Goal: Task Accomplishment & Management: Use online tool/utility

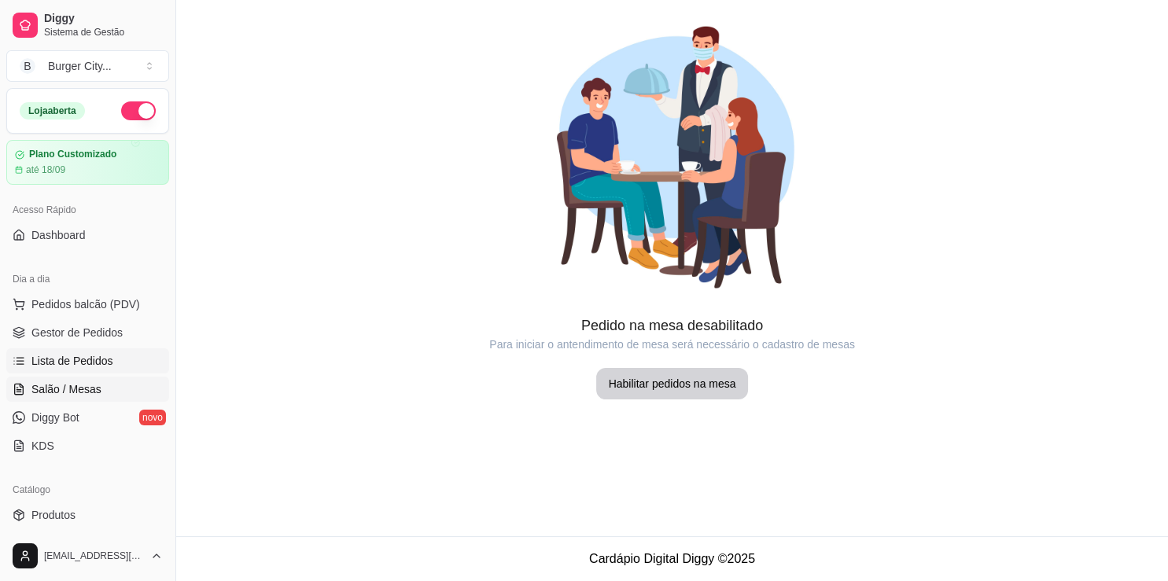
scroll to position [57, 0]
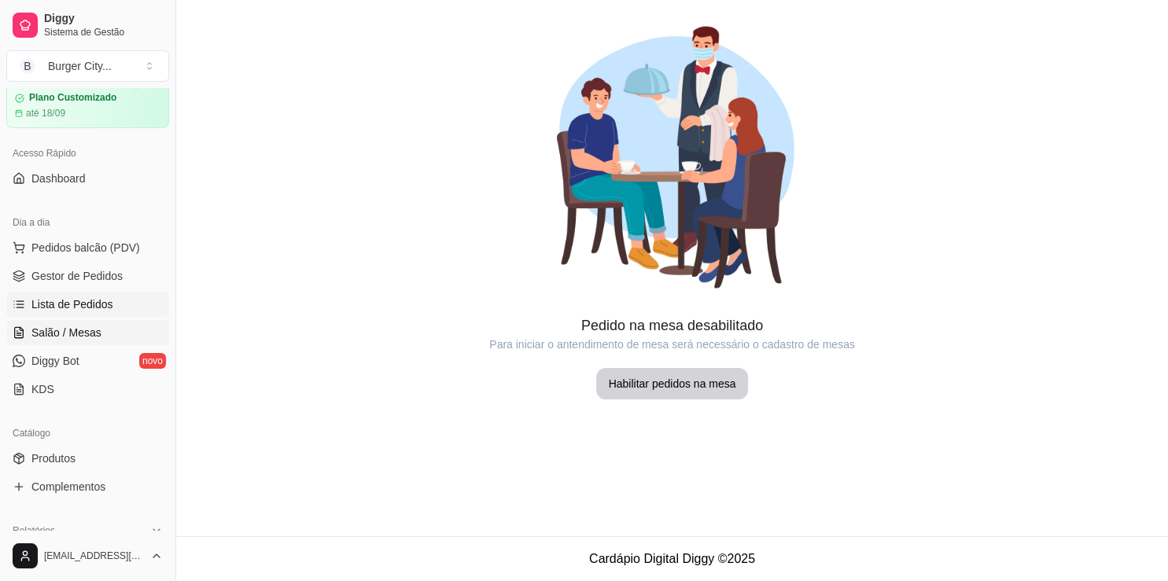
click at [91, 311] on link "Lista de Pedidos" at bounding box center [87, 304] width 163 height 25
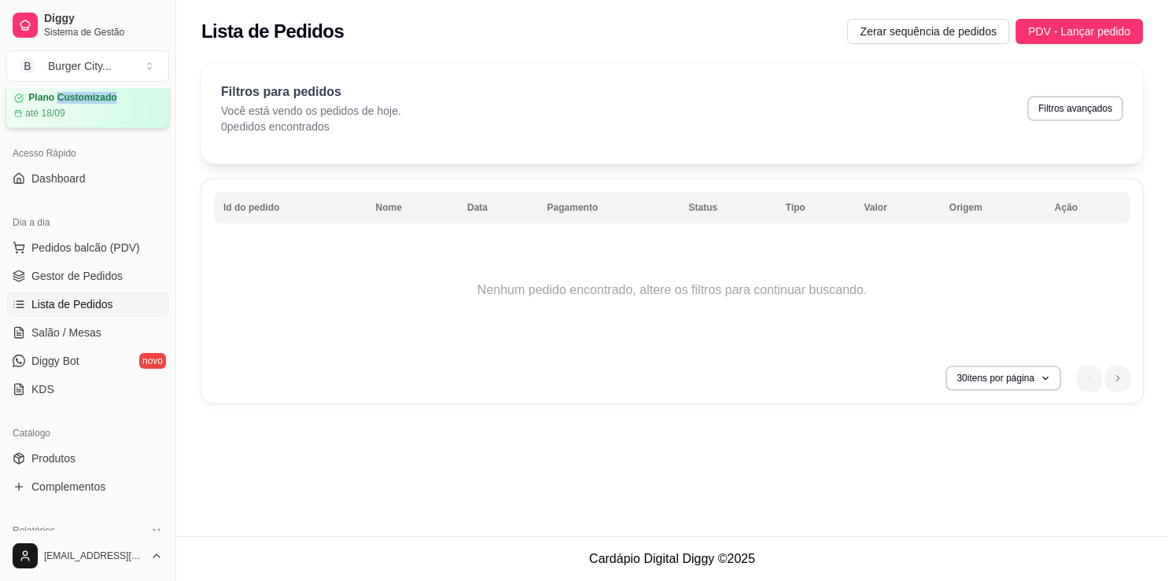
scroll to position [53, 0]
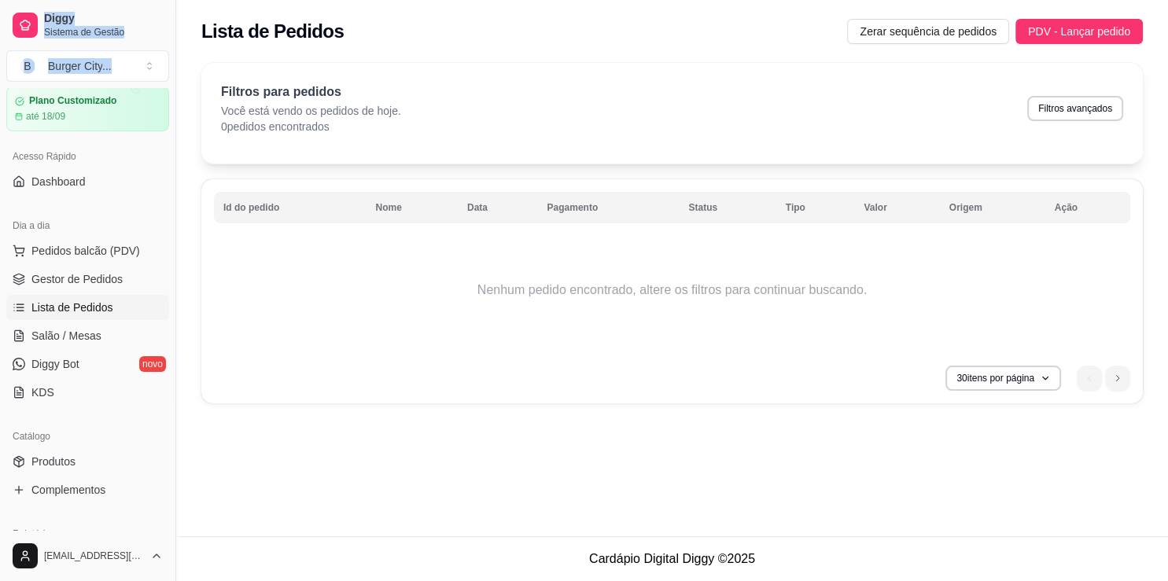
drag, startPoint x: 80, startPoint y: 230, endPoint x: 115, endPoint y: 59, distance: 174.9
click at [115, 88] on div "Loja aberta Plano Customizado até 18/09 Acesso Rápido Dashboard Dia a dia Pedid…" at bounding box center [87, 309] width 175 height 443
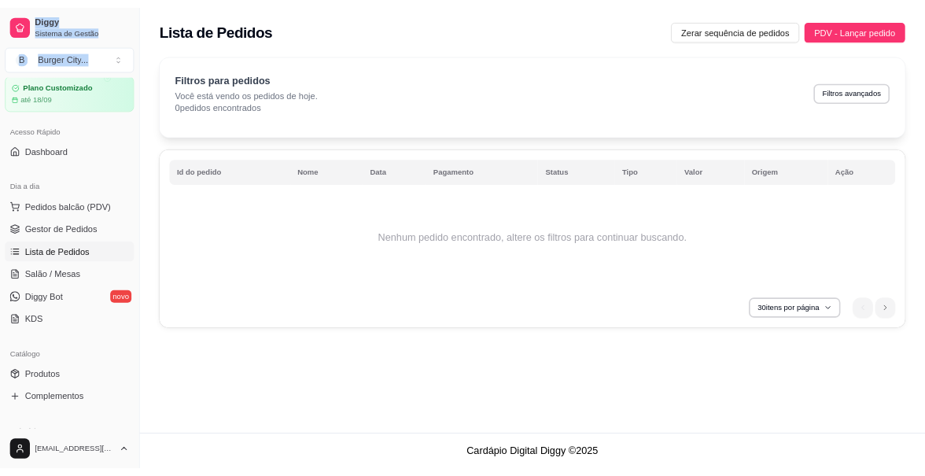
scroll to position [0, 0]
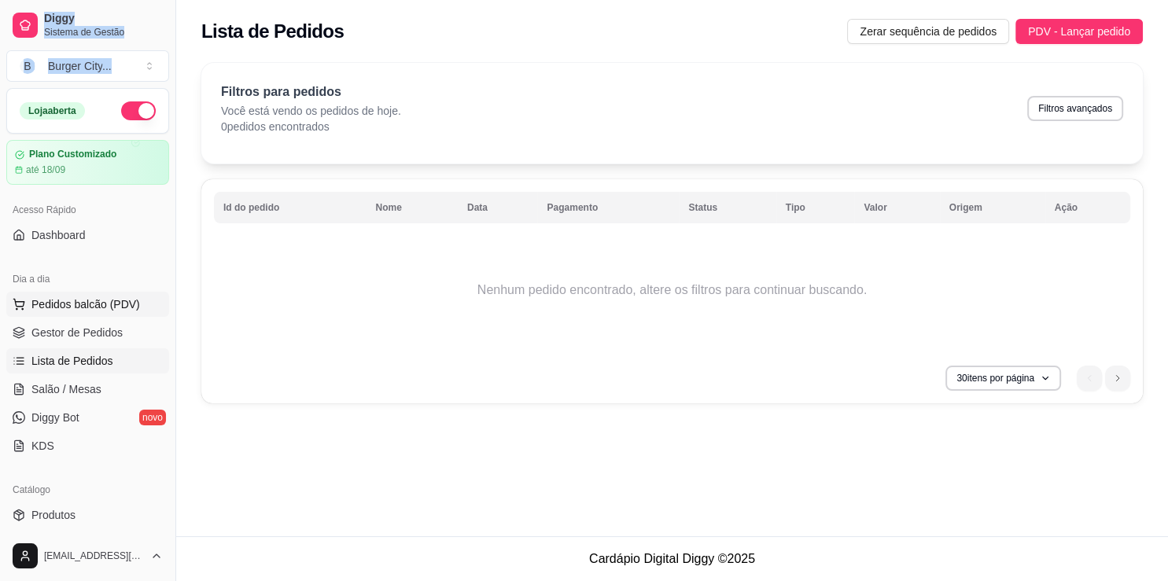
click at [104, 308] on span "Pedidos balcão (PDV)" at bounding box center [85, 304] width 109 height 16
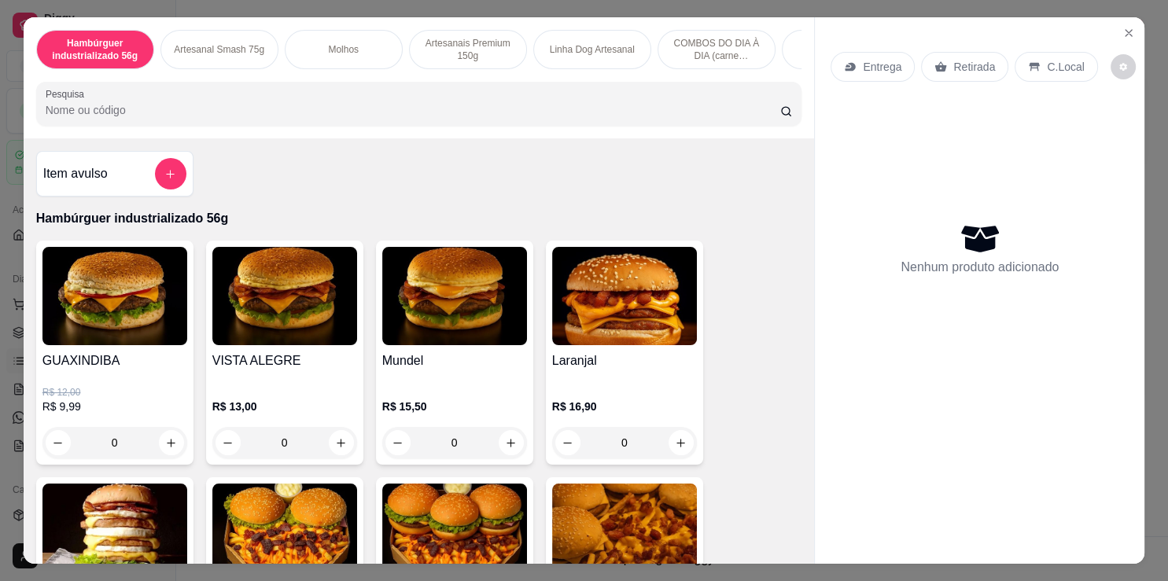
click at [104, 330] on img at bounding box center [114, 296] width 145 height 98
click at [470, 40] on header "GUAXINDIBA R$ 9,99" at bounding box center [585, 75] width 466 height 107
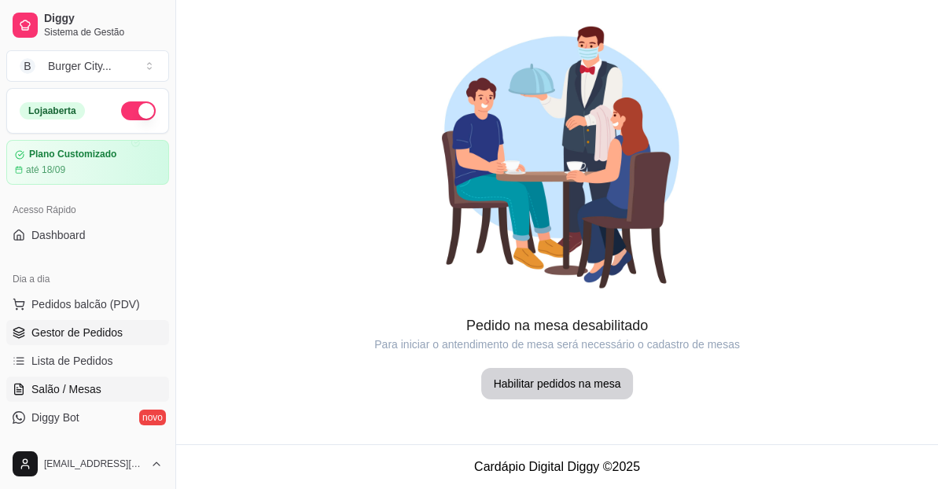
drag, startPoint x: 21, startPoint y: 319, endPoint x: 33, endPoint y: 326, distance: 13.4
click at [33, 326] on ul "Pedidos balcão (PDV) Gestor de Pedidos Lista de Pedidos Salão / Mesas Diggy Bot…" at bounding box center [87, 375] width 163 height 167
click at [41, 337] on span "Gestor de Pedidos" at bounding box center [76, 333] width 91 height 16
